Goal: Task Accomplishment & Management: Use online tool/utility

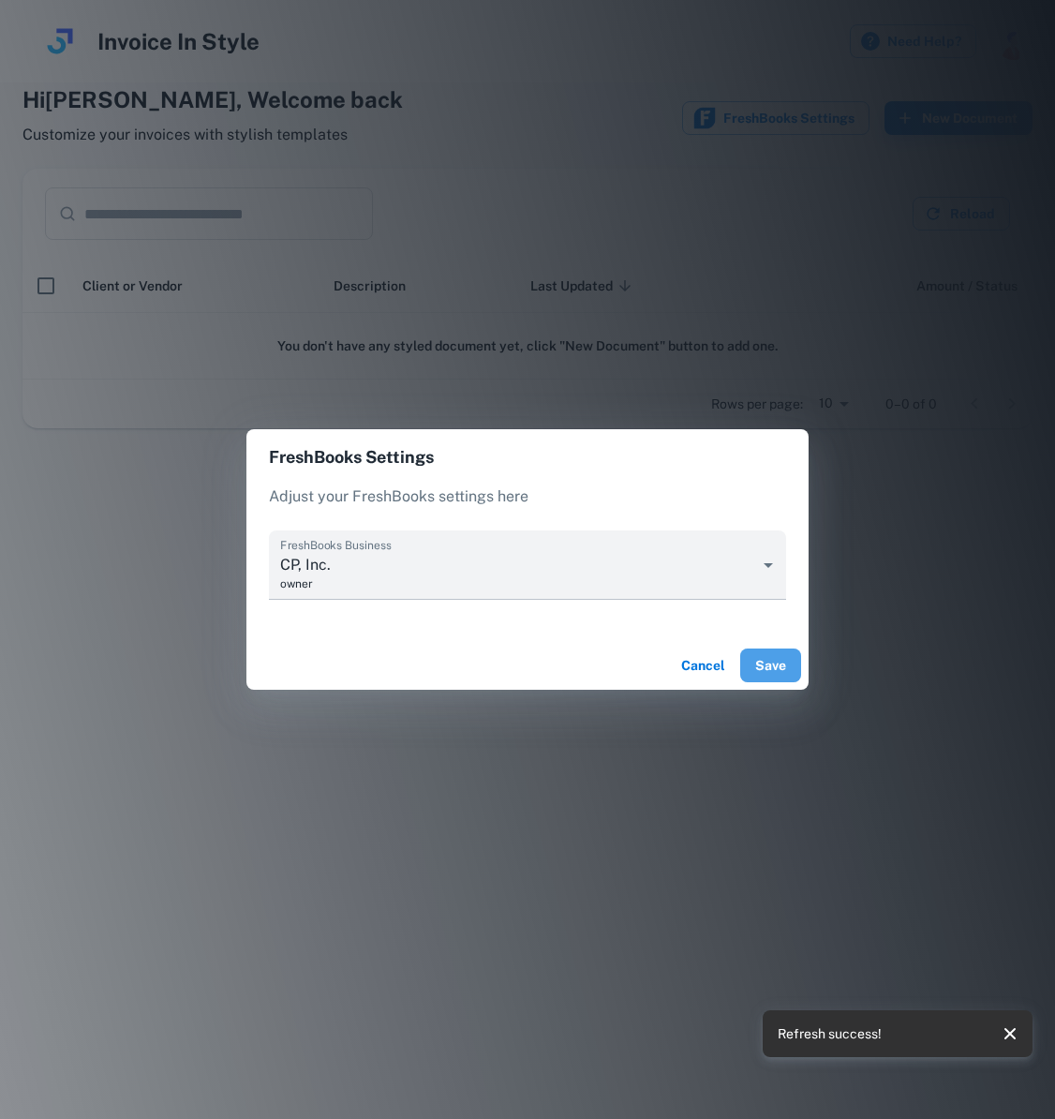
click at [781, 661] on button "Save" at bounding box center [770, 666] width 61 height 34
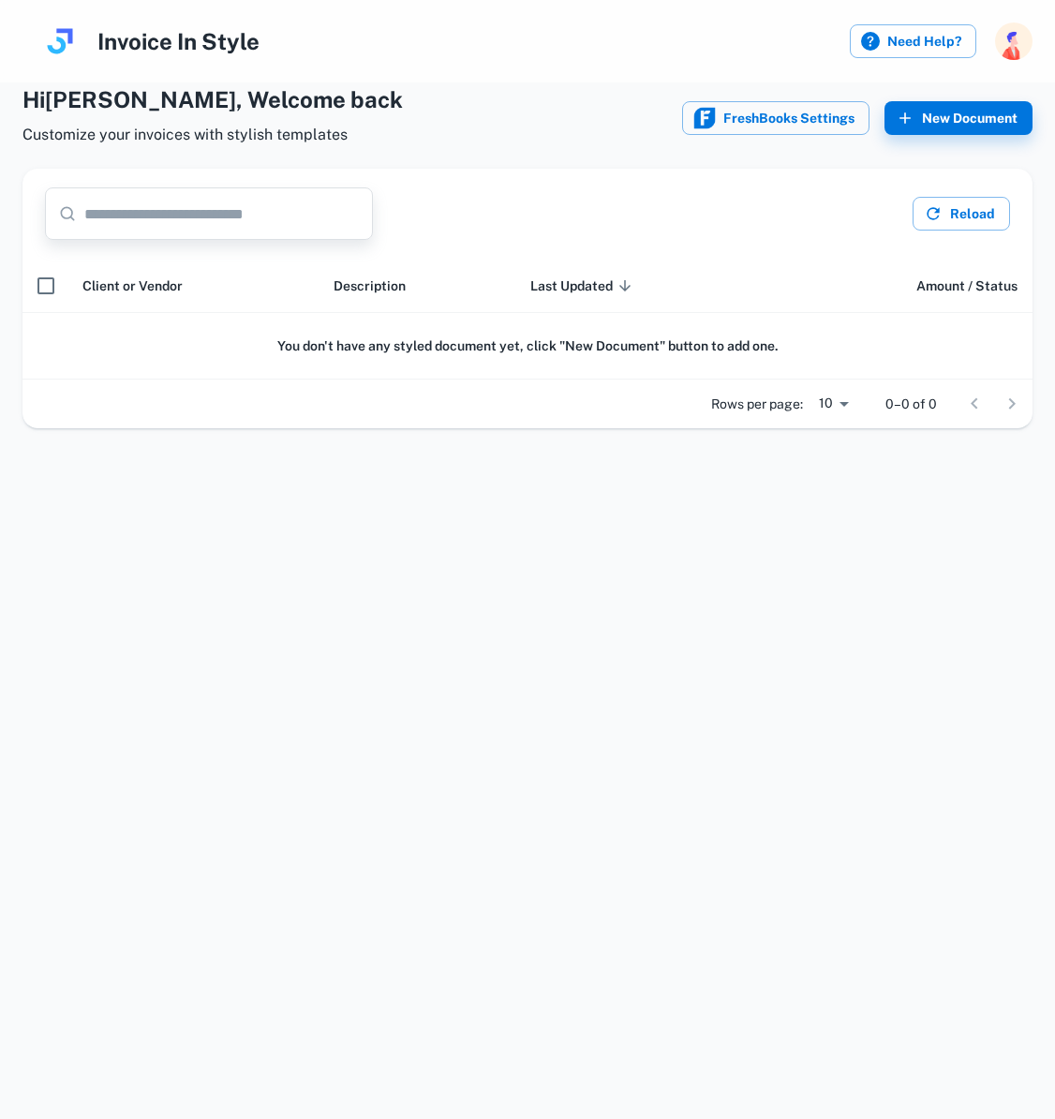
click at [163, 217] on input "text" at bounding box center [228, 213] width 289 height 52
click at [134, 285] on span "Client or Vendor" at bounding box center [132, 286] width 100 height 22
click at [993, 117] on button "New Document" at bounding box center [959, 118] width 148 height 34
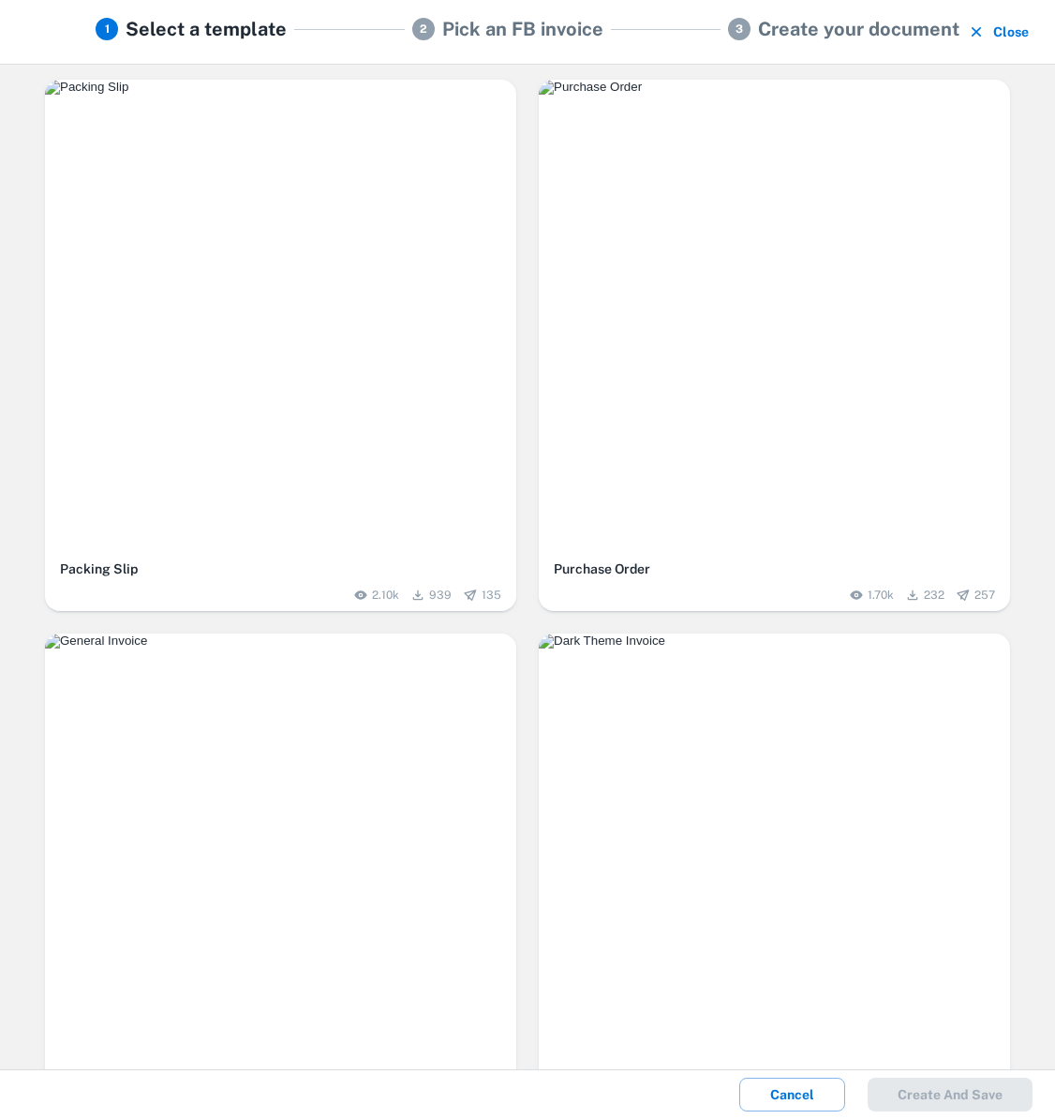
click at [522, 26] on h5 "Pick an FB invoice" at bounding box center [522, 29] width 161 height 28
